Goal: Use online tool/utility: Use online tool/utility

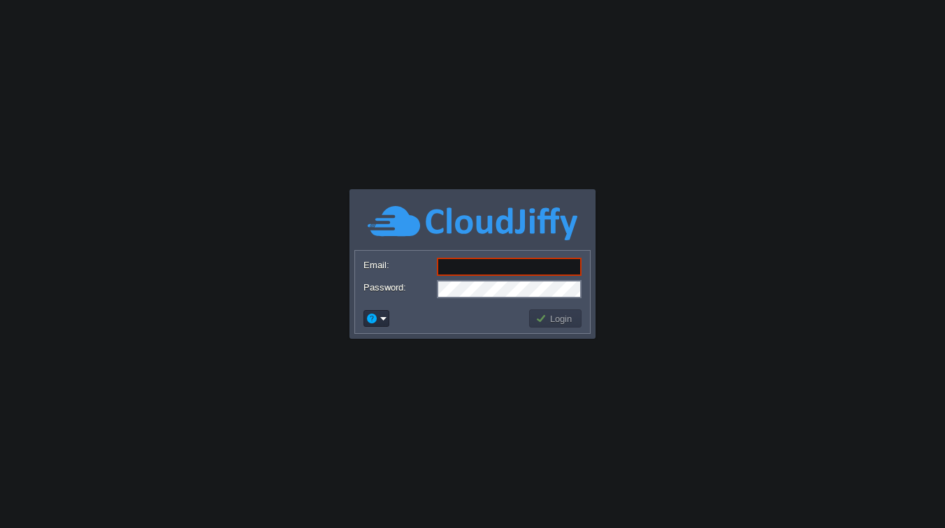
type input "[EMAIL_ADDRESS][DOMAIN_NAME]"
click at [559, 320] on button "Login" at bounding box center [555, 318] width 41 height 13
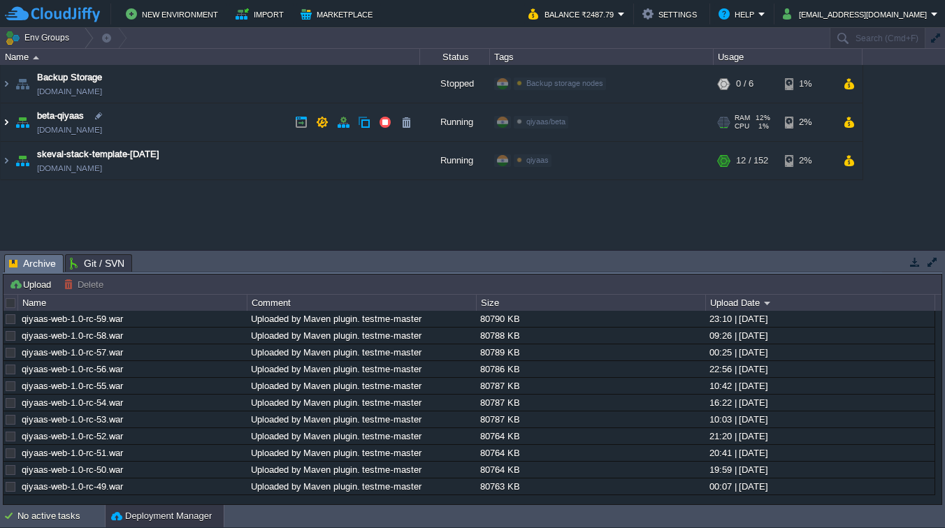
click at [7, 122] on img at bounding box center [6, 122] width 11 height 38
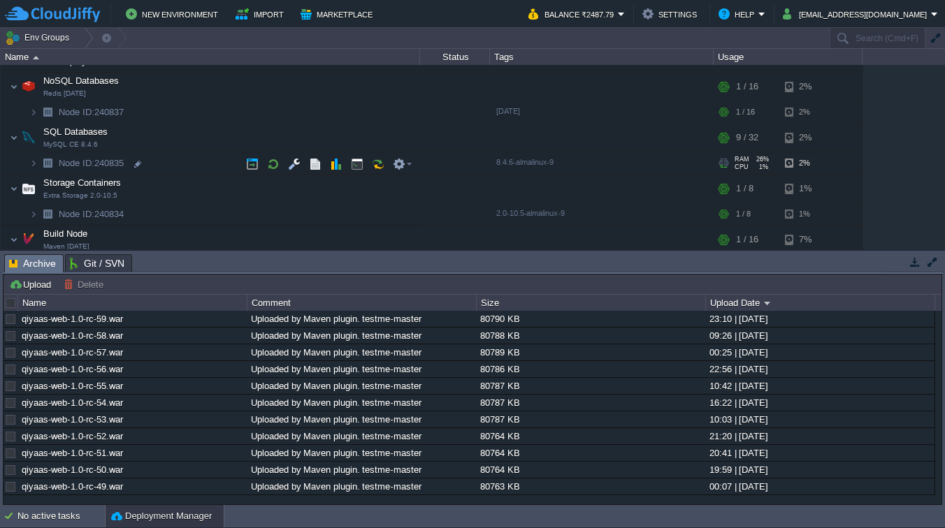
scroll to position [226, 0]
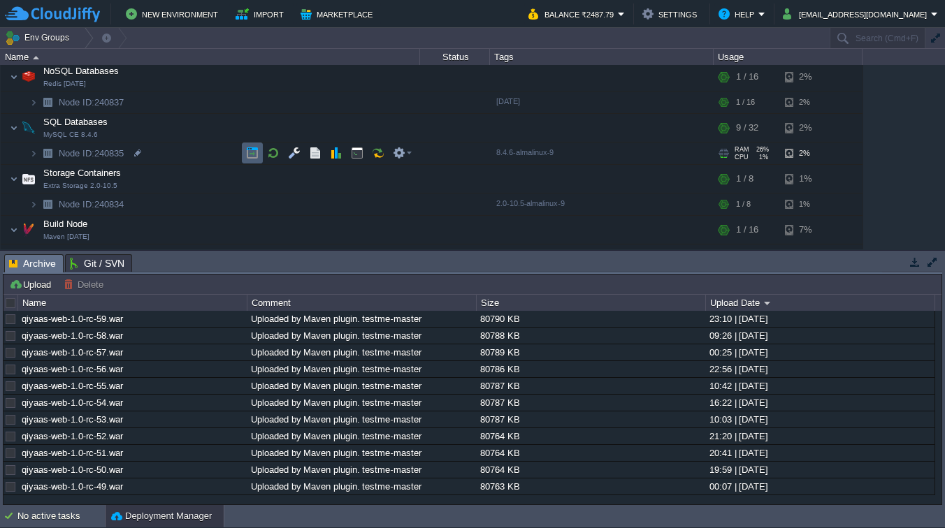
click at [254, 154] on button "button" at bounding box center [252, 153] width 13 height 13
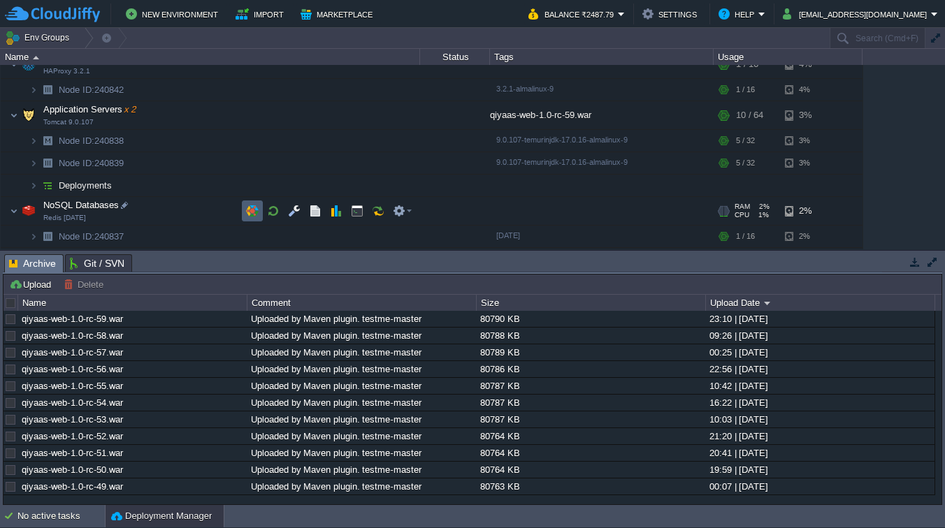
scroll to position [92, 0]
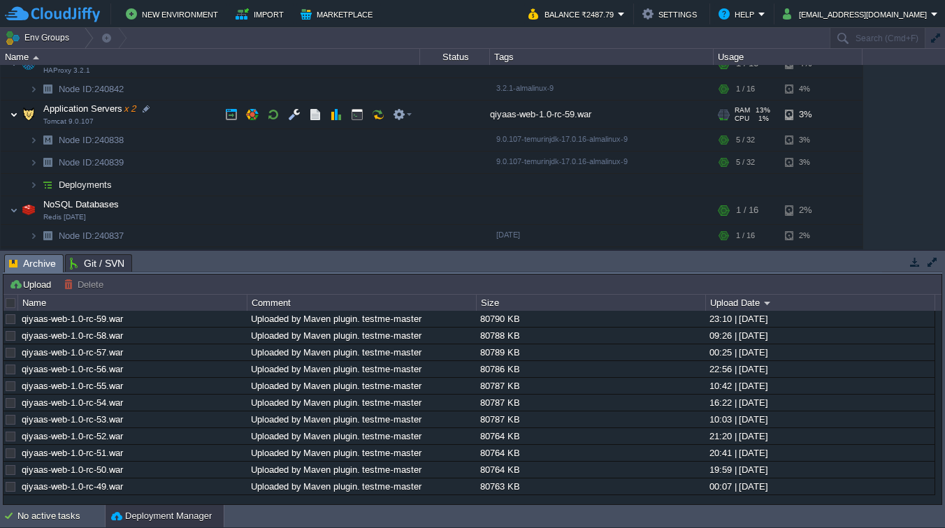
click at [14, 116] on img at bounding box center [14, 115] width 8 height 28
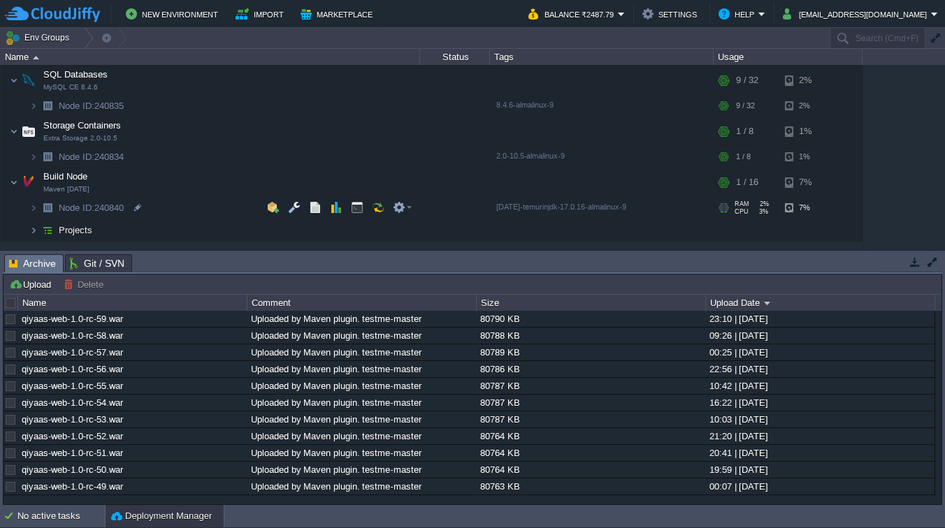
scroll to position [237, 0]
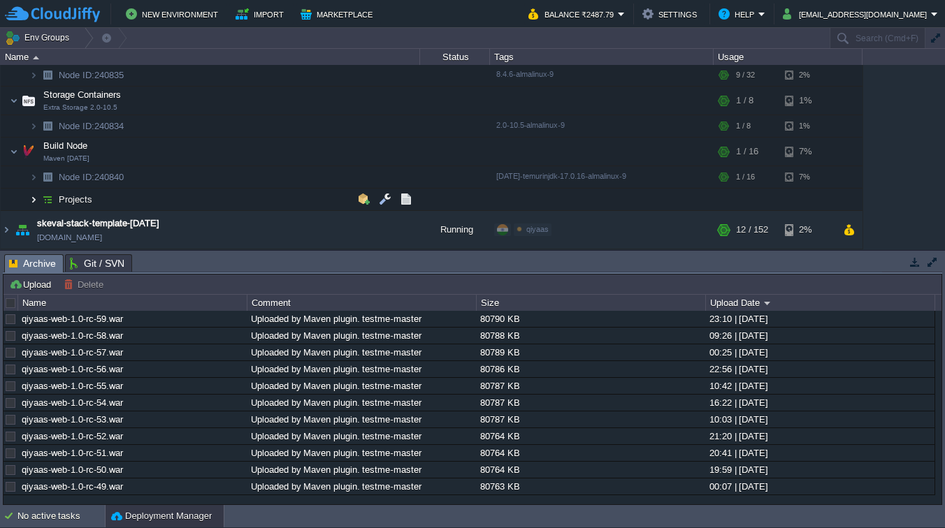
click at [35, 199] on img at bounding box center [33, 200] width 8 height 22
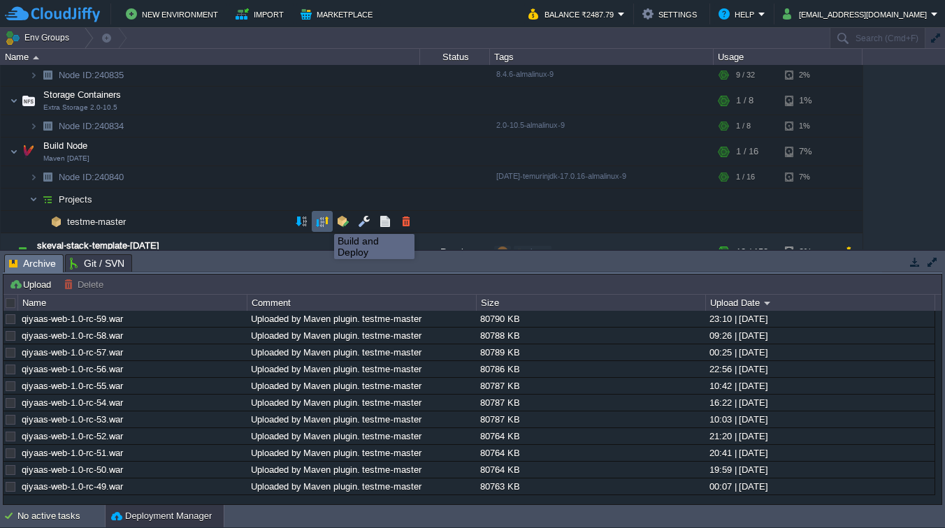
click at [319, 222] on button "button" at bounding box center [322, 221] width 13 height 13
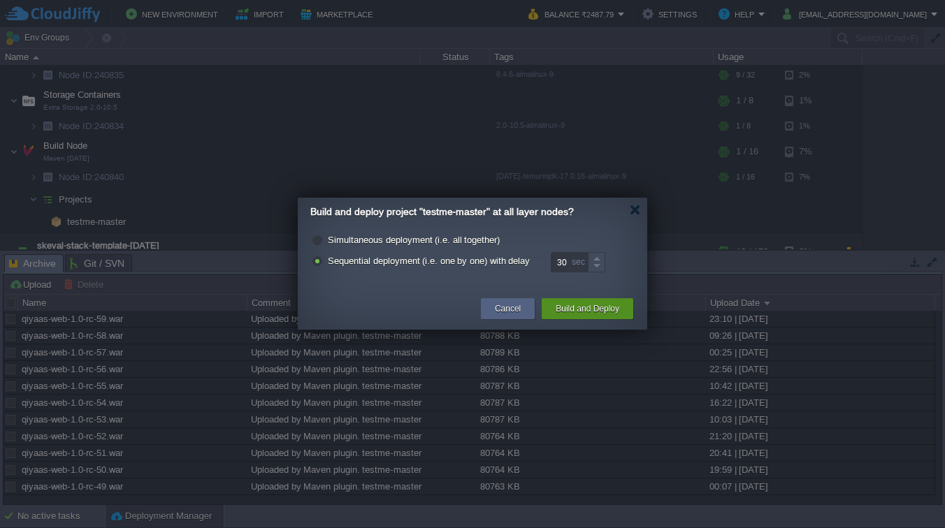
click at [582, 312] on button "Build and Deploy" at bounding box center [588, 309] width 64 height 14
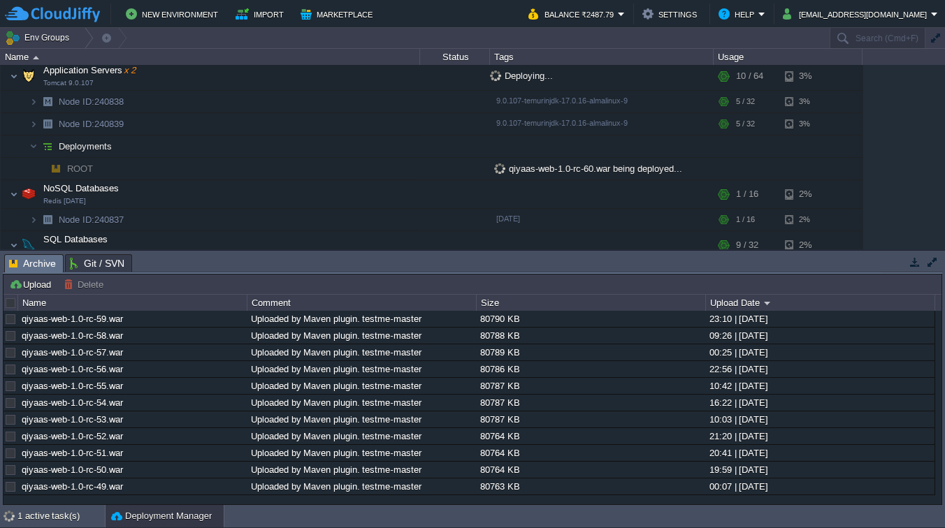
scroll to position [305, 0]
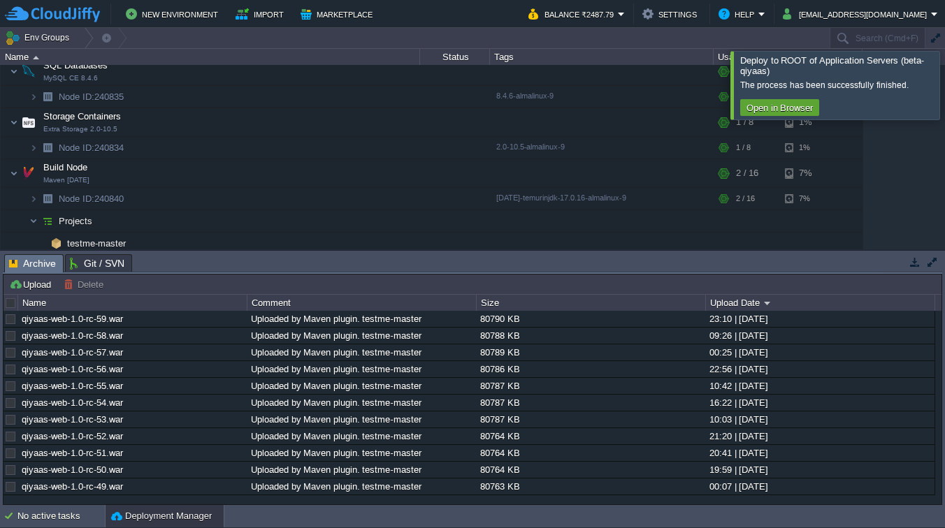
click at [944, 92] on div at bounding box center [962, 85] width 0 height 68
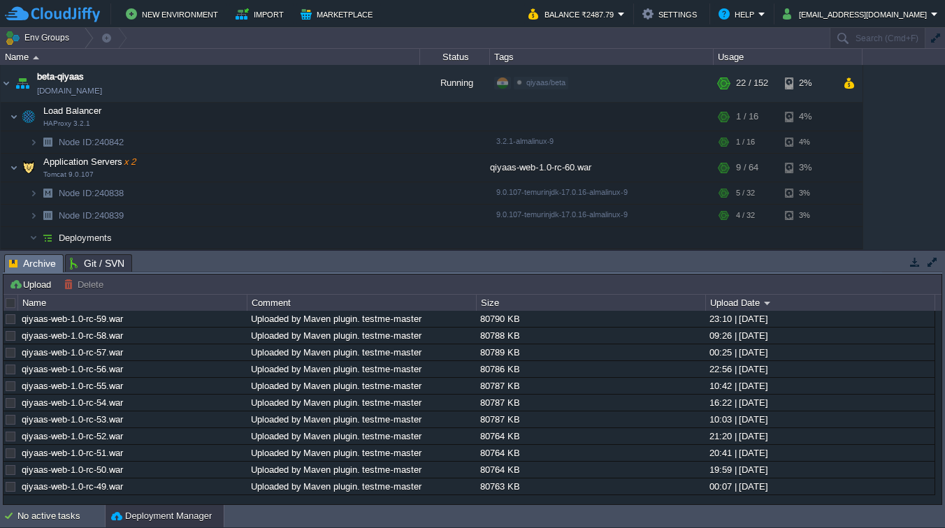
scroll to position [0, 0]
